Goal: Find specific page/section: Find specific page/section

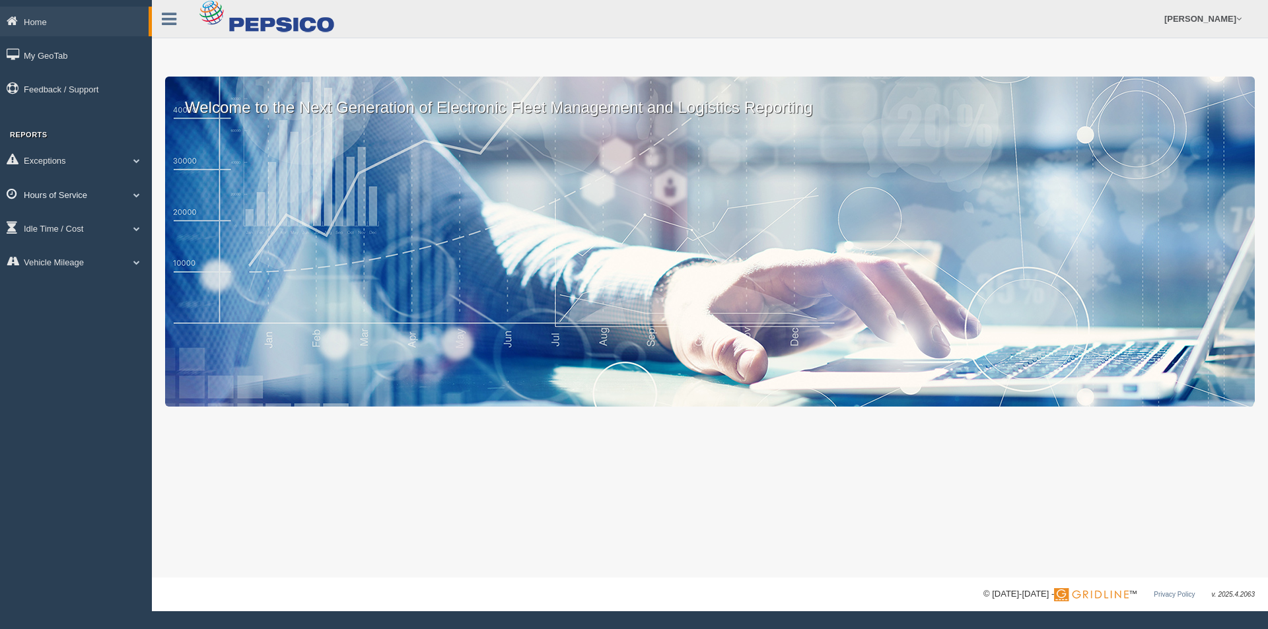
click at [72, 190] on link "Hours of Service" at bounding box center [76, 195] width 152 height 30
click at [78, 222] on link "HOS Explanation Reports" at bounding box center [86, 225] width 125 height 24
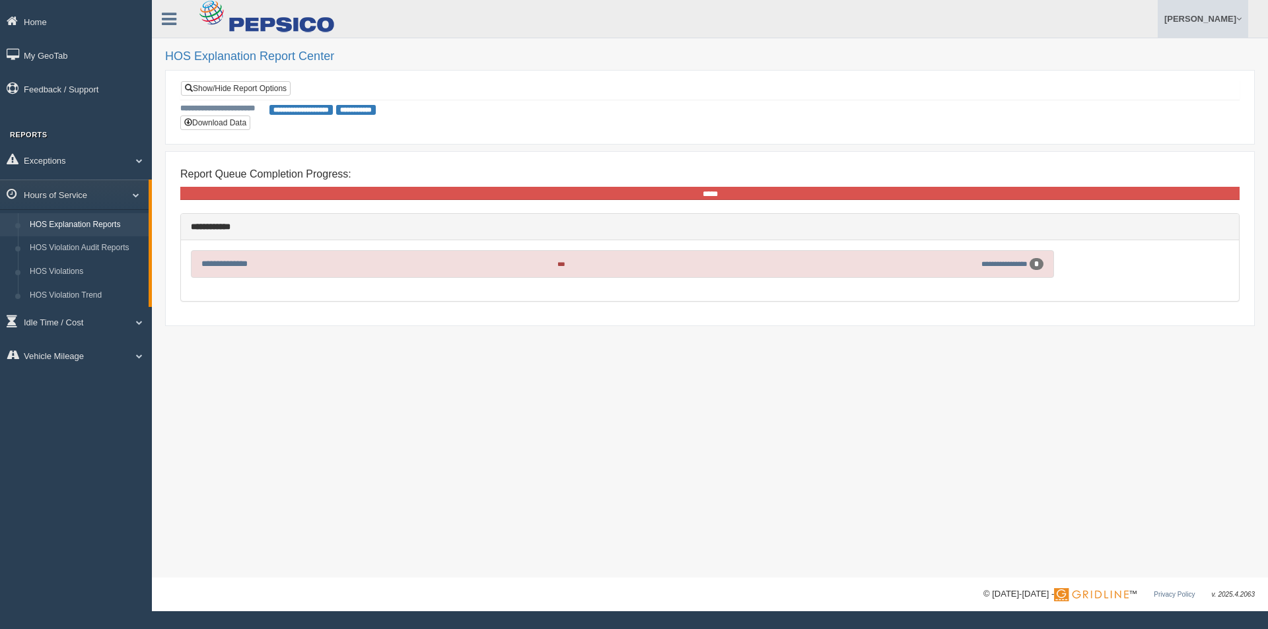
click at [1210, 17] on link "[PERSON_NAME]" at bounding box center [1203, 19] width 90 height 38
click at [1150, 77] on link "Log Off" at bounding box center [1176, 78] width 144 height 27
